Goal: Task Accomplishment & Management: Use online tool/utility

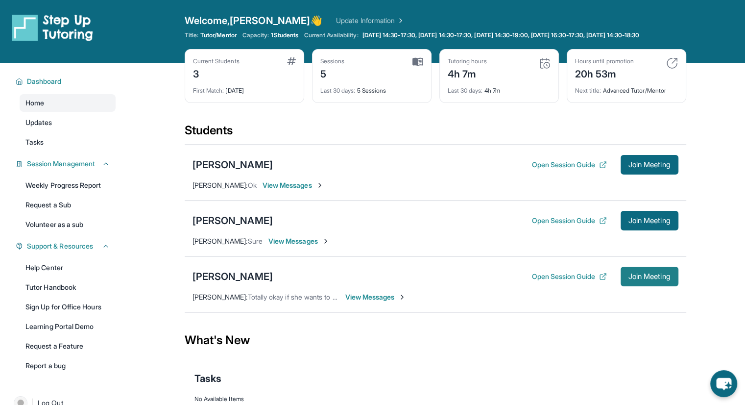
click at [663, 279] on span "Join Meeting" at bounding box center [650, 276] width 42 height 6
click at [570, 281] on button "Open Session Guide" at bounding box center [569, 276] width 75 height 10
